Goal: Obtain resource: Download file/media

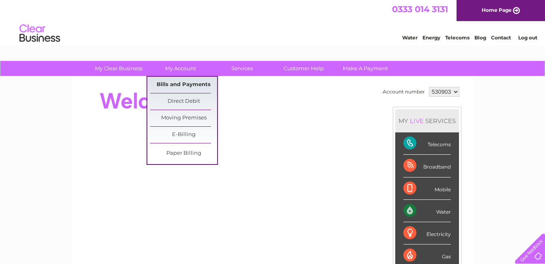
click at [186, 81] on link "Bills and Payments" at bounding box center [183, 85] width 67 height 16
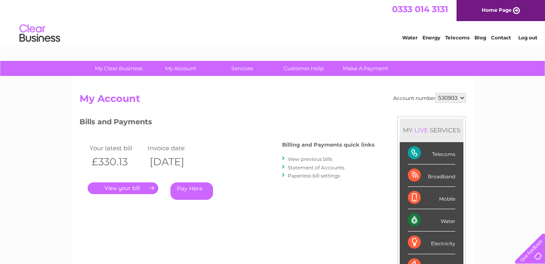
click at [310, 160] on link "View previous bills" at bounding box center [310, 159] width 45 height 6
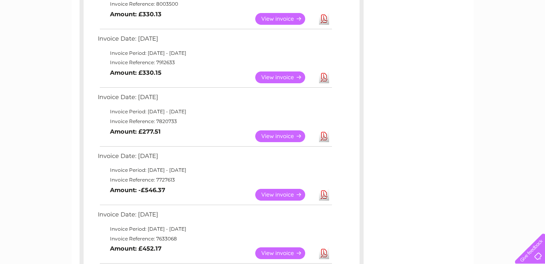
scroll to position [179, 0]
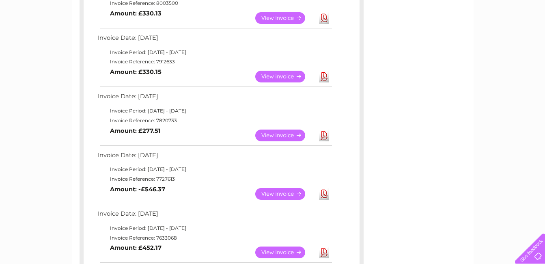
click at [320, 191] on link "Download" at bounding box center [324, 194] width 10 height 12
click at [314, 134] on link "View" at bounding box center [285, 136] width 60 height 12
click at [320, 134] on link "Download" at bounding box center [324, 136] width 10 height 12
click at [325, 75] on link "Download" at bounding box center [324, 77] width 10 height 12
